Goal: Transaction & Acquisition: Purchase product/service

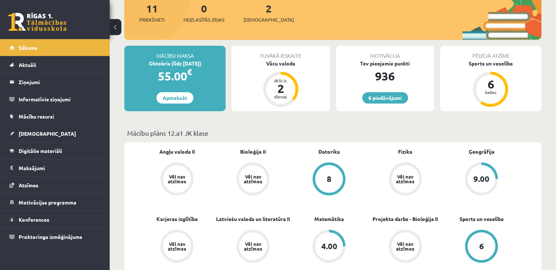
scroll to position [73, 0]
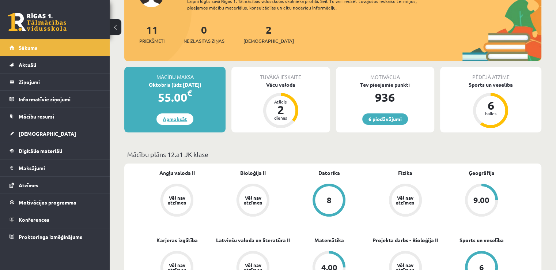
click at [182, 123] on link "Apmaksāt" at bounding box center [174, 118] width 37 height 11
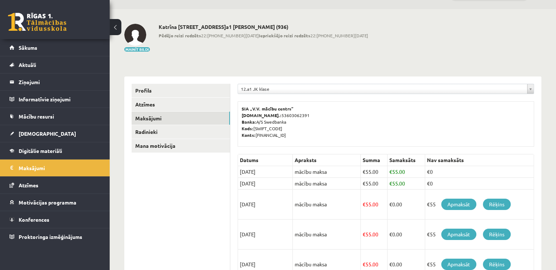
scroll to position [37, 0]
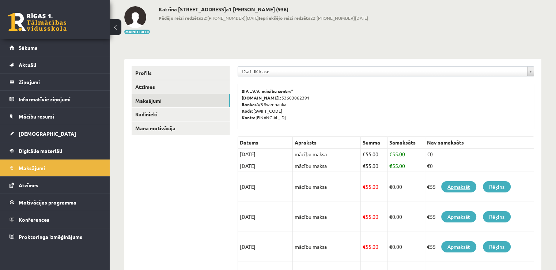
click at [464, 188] on link "Apmaksāt" at bounding box center [458, 186] width 35 height 11
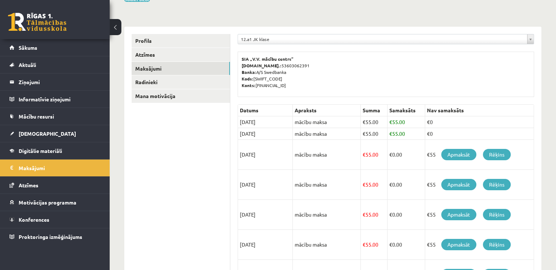
scroll to position [110, 0]
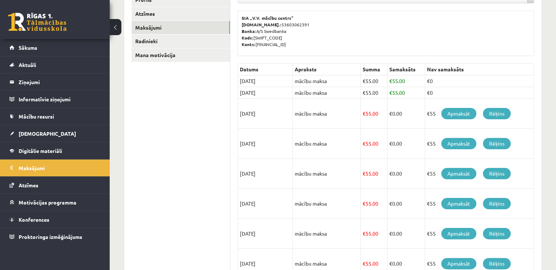
drag, startPoint x: 250, startPoint y: 112, endPoint x: 373, endPoint y: 122, distance: 122.9
click at [375, 120] on tr "15/10/2025 mācību maksa € 55.00 € 0.00 €55 Apmaksāt Rēķins" at bounding box center [386, 114] width 296 height 30
click at [372, 122] on td "€ 55.00" at bounding box center [374, 114] width 27 height 30
drag, startPoint x: 240, startPoint y: 116, endPoint x: 384, endPoint y: 109, distance: 144.6
click at [384, 109] on tr "15/10/2025 mācību maksa € 55.00 € 0.00 €55 Apmaksāt Rēķins" at bounding box center [386, 114] width 296 height 30
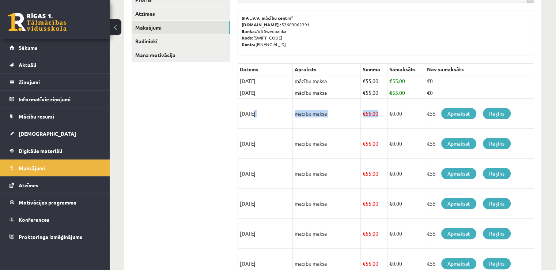
click at [347, 123] on td "mācību maksa" at bounding box center [327, 114] width 68 height 30
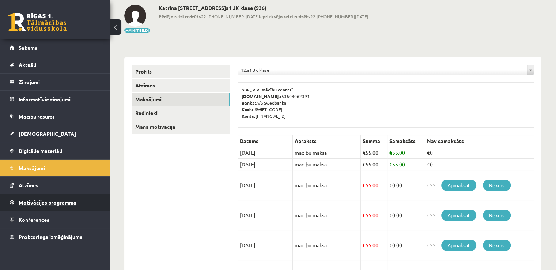
scroll to position [0, 0]
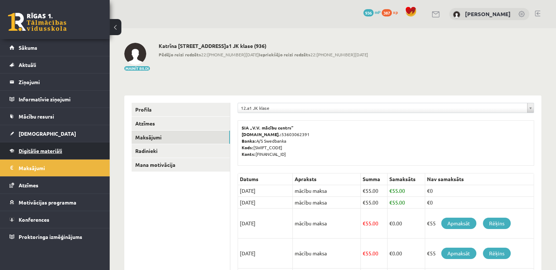
click at [61, 150] on span "Digitālie materiāli" at bounding box center [41, 150] width 44 height 7
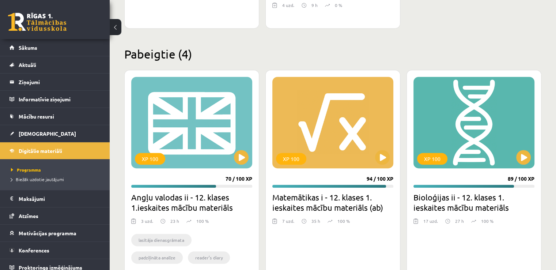
scroll to position [366, 0]
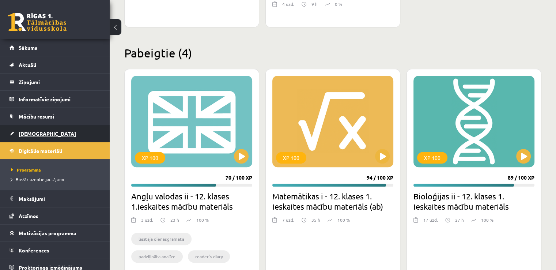
click at [48, 128] on link "[DEMOGRAPHIC_DATA]" at bounding box center [55, 133] width 91 height 17
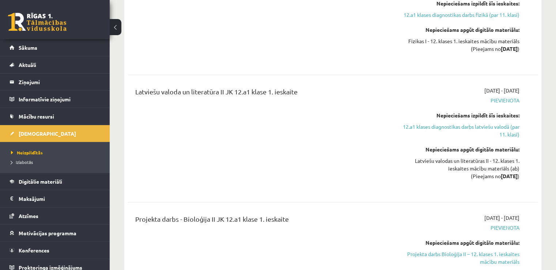
scroll to position [658, 0]
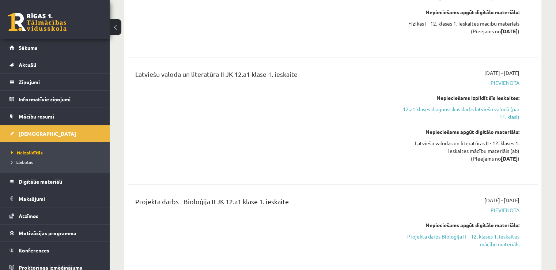
drag, startPoint x: 131, startPoint y: 51, endPoint x: 329, endPoint y: 31, distance: 198.8
click at [329, 31] on div "12.a1 klases diagnostikas darbs fizikā (par 11. klasi) 2025-10-16 - 2025-10-31 …" at bounding box center [333, 55] width 410 height 440
click at [330, 88] on div "Latviešu valoda un literatūra II JK 12.a1 klase 1. ieskaite" at bounding box center [262, 120] width 264 height 103
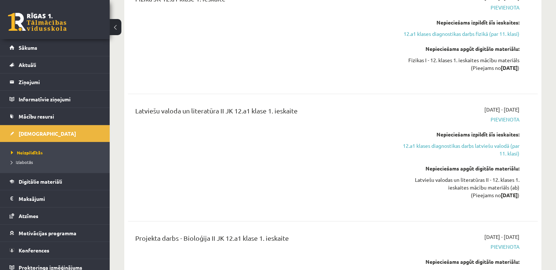
scroll to position [585, 0]
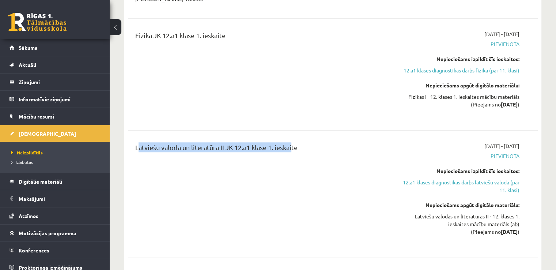
drag, startPoint x: 145, startPoint y: 119, endPoint x: 290, endPoint y: 112, distance: 145.7
click at [290, 135] on div "Latviešu valoda un literatūra II JK 12.a1 klase 1. ieskaite 2025-10-16 - 2025-1…" at bounding box center [333, 194] width 410 height 118
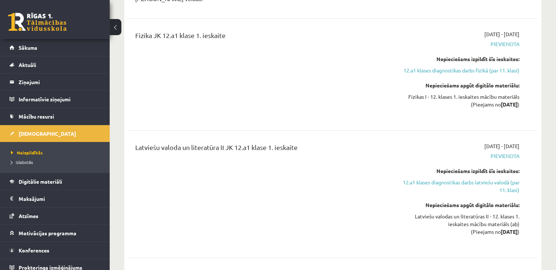
click at [309, 155] on div "Latviešu valoda un literatūra II JK 12.a1 klase 1. ieskaite" at bounding box center [262, 193] width 264 height 103
click at [31, 51] on link "Sākums" at bounding box center [55, 47] width 91 height 17
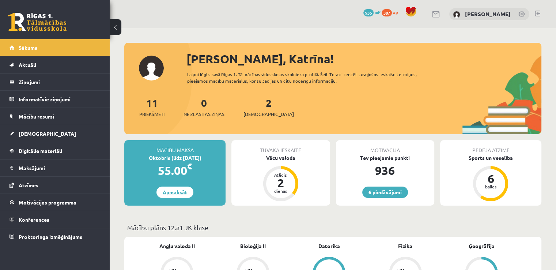
click at [190, 190] on link "Apmaksāt" at bounding box center [174, 191] width 37 height 11
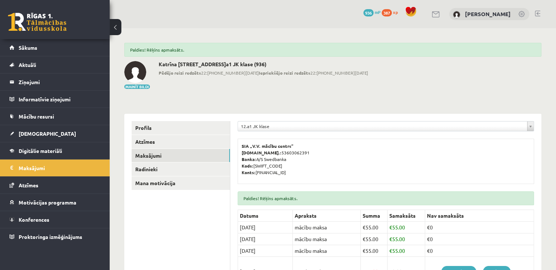
click at [306, 94] on div "**********" at bounding box center [333, 273] width 446 height 490
